Goal: Find specific page/section: Find specific page/section

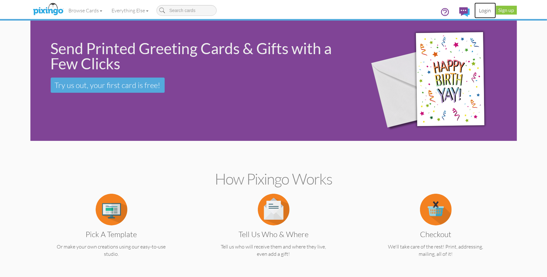
click at [485, 9] on link "Login" at bounding box center [485, 11] width 22 height 16
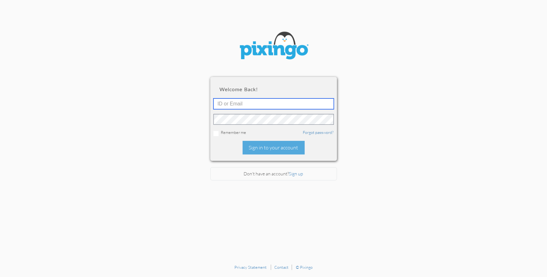
type input "1644"
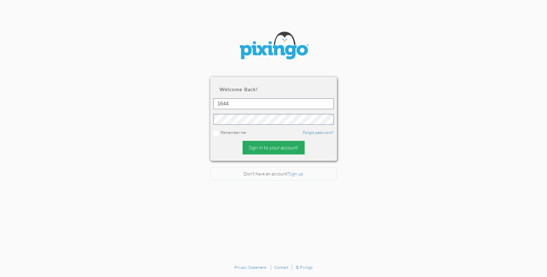
click at [262, 151] on div "Sign in to your account" at bounding box center [273, 148] width 62 height 14
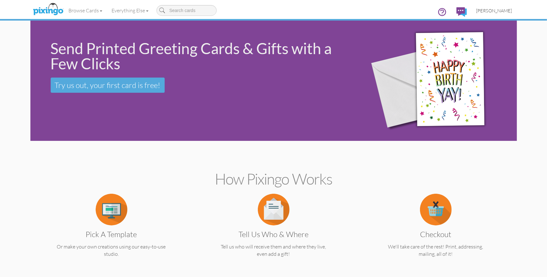
click at [494, 8] on span "[PERSON_NAME]" at bounding box center [494, 10] width 36 height 5
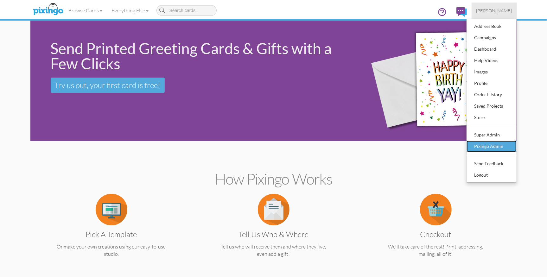
click at [485, 143] on div "Pixingo Admin" at bounding box center [491, 145] width 37 height 9
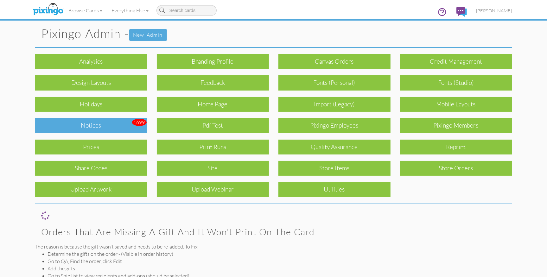
click at [109, 125] on div "Notices" at bounding box center [91, 125] width 112 height 15
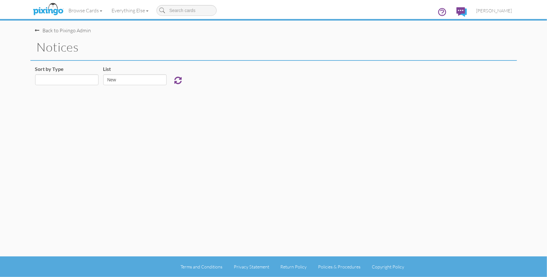
select select "object:925"
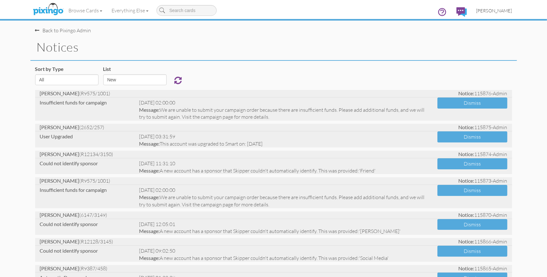
click at [497, 12] on span "[PERSON_NAME]" at bounding box center [494, 10] width 36 height 5
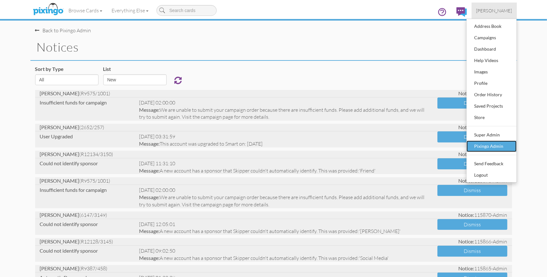
click at [476, 143] on div "Pixingo Admin" at bounding box center [491, 145] width 37 height 9
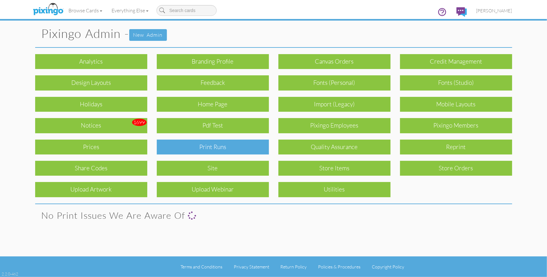
click at [228, 151] on div "Print Runs" at bounding box center [213, 147] width 112 height 15
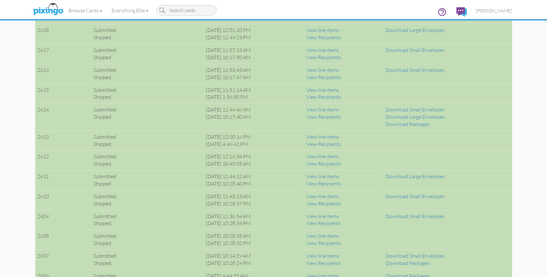
scroll to position [1333, 0]
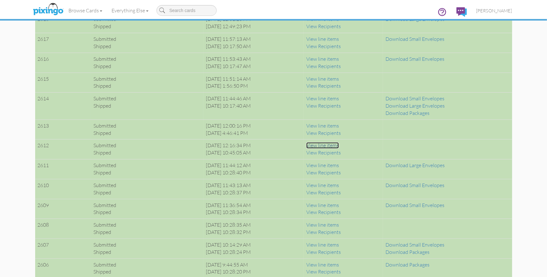
click at [335, 142] on link "View line items" at bounding box center [322, 145] width 33 height 6
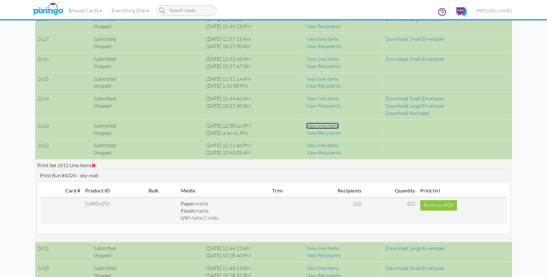
click at [337, 123] on link "View line items" at bounding box center [322, 125] width 33 height 6
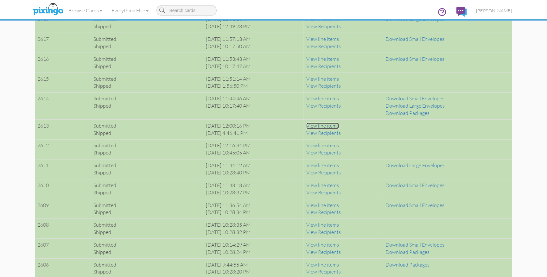
click at [337, 123] on link "View line items" at bounding box center [322, 125] width 33 height 6
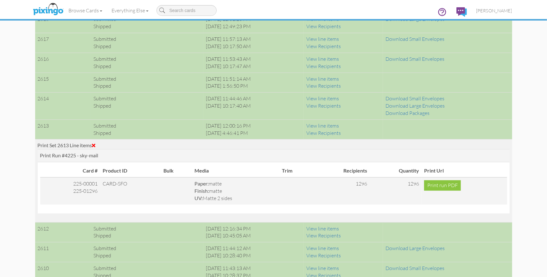
click at [96, 144] on span at bounding box center [93, 145] width 3 height 5
